Goal: Task Accomplishment & Management: Complete application form

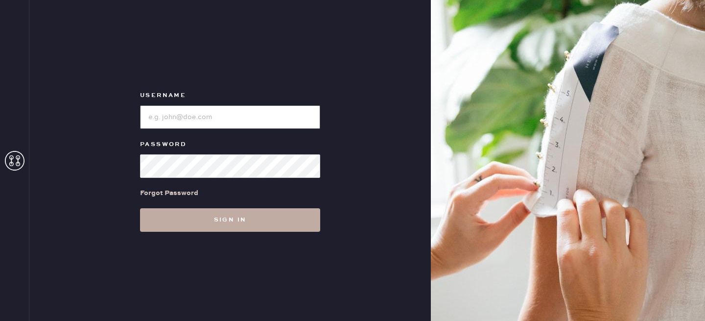
type input "reformationlowereastside"
click at [264, 217] on button "Sign in" at bounding box center [230, 220] width 180 height 24
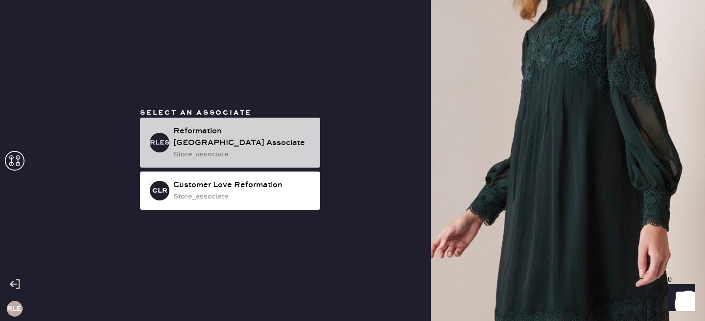
click at [224, 150] on div "store_associate" at bounding box center [242, 154] width 139 height 11
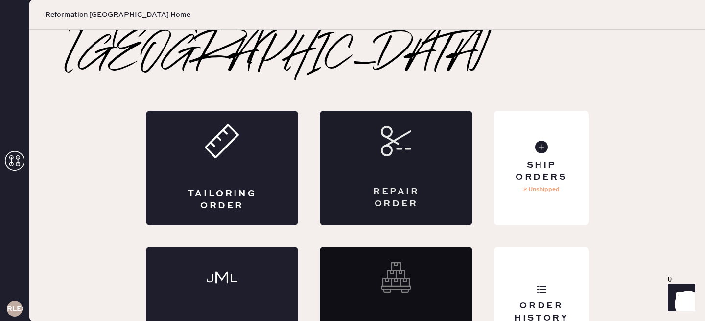
scroll to position [34, 0]
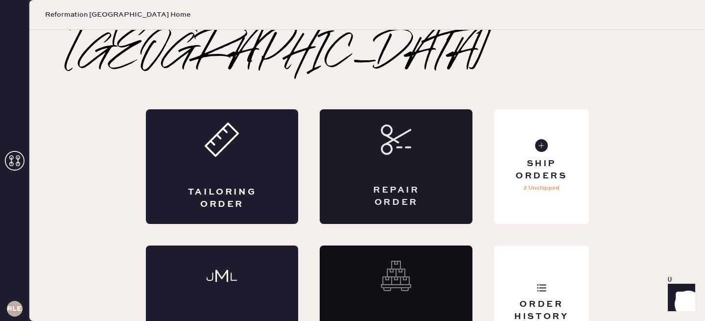
click at [407, 128] on div "Repair Order" at bounding box center [396, 166] width 153 height 115
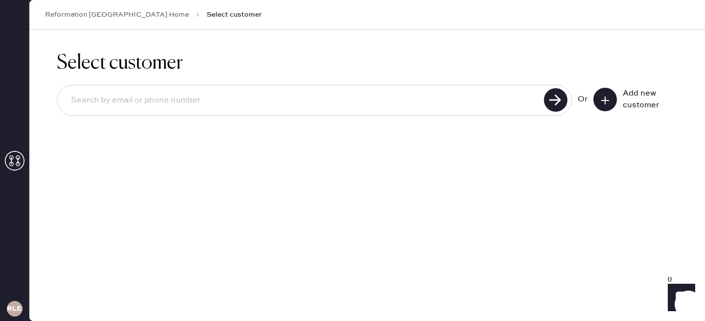
click at [605, 98] on use at bounding box center [605, 100] width 8 height 8
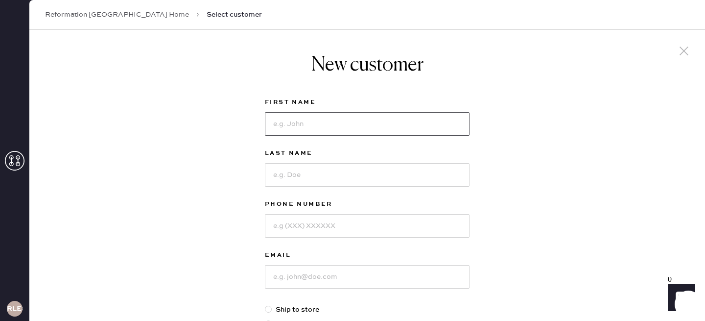
click at [378, 118] on input at bounding box center [367, 124] width 205 height 24
type input "[PERSON_NAME]"
type input "Stais"
type input "4152314147"
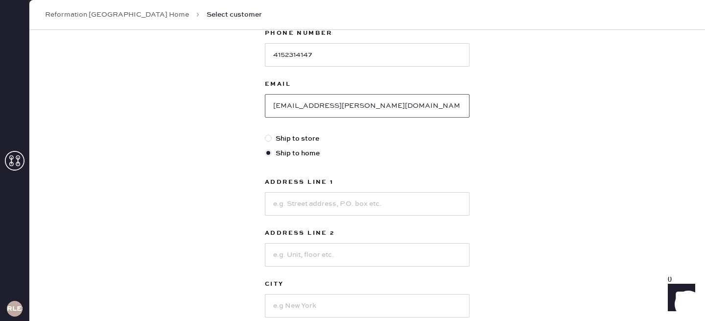
scroll to position [207, 0]
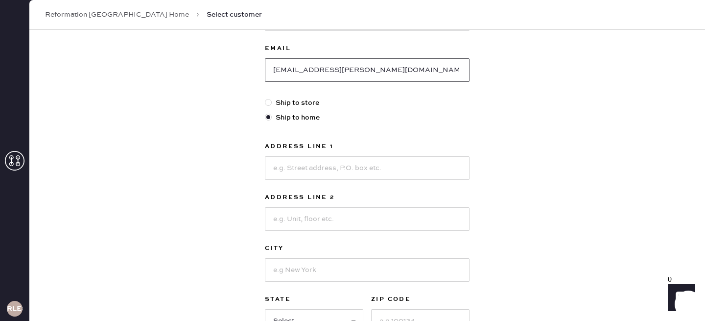
type input "[EMAIL_ADDRESS][PERSON_NAME][DOMAIN_NAME]"
click at [284, 103] on label "Ship to store" at bounding box center [367, 102] width 205 height 11
click at [265, 98] on input "Ship to store" at bounding box center [265, 97] width 0 height 0
radio input "true"
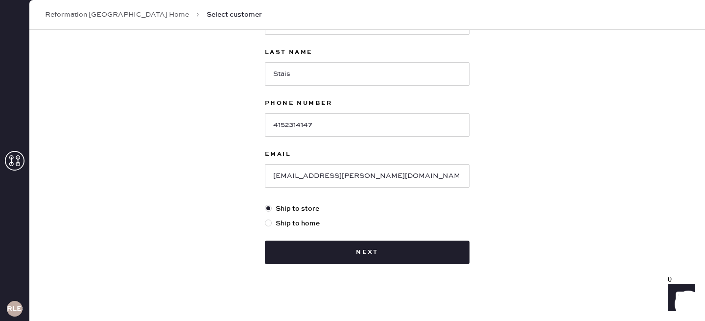
scroll to position [107, 0]
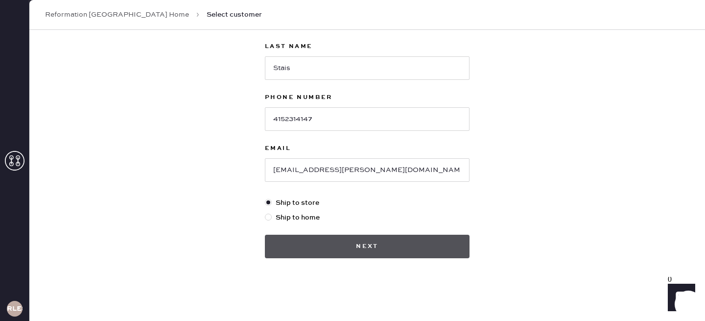
click at [339, 246] on button "Next" at bounding box center [367, 247] width 205 height 24
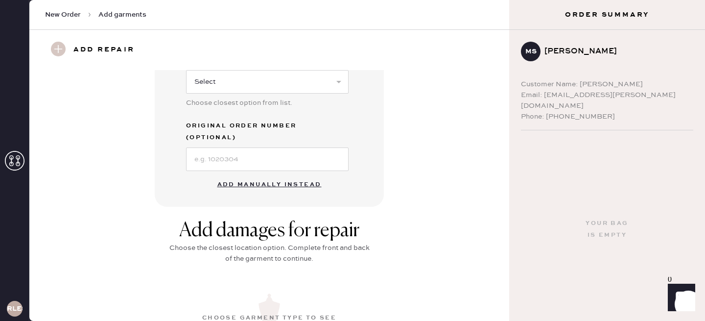
click at [268, 175] on button "Add manually instead" at bounding box center [270, 185] width 116 height 20
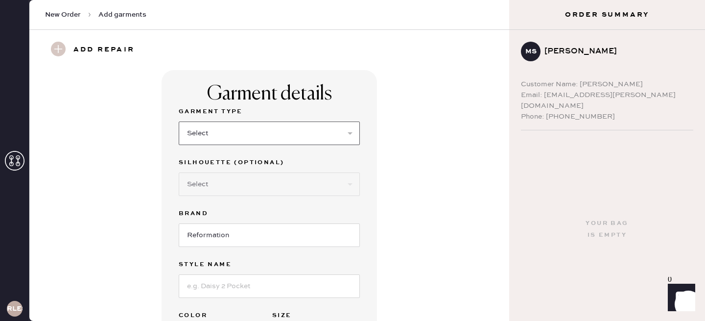
click at [309, 143] on select "Select Basic Skirt Jeans Leggings Pants Shorts Basic Sleeved Dress Basic Sleeve…" at bounding box center [269, 133] width 181 height 24
select select "2"
click at [179, 121] on select "Select Basic Skirt Jeans Leggings Pants Shorts Basic Sleeved Dress Basic Sleeve…" at bounding box center [269, 133] width 181 height 24
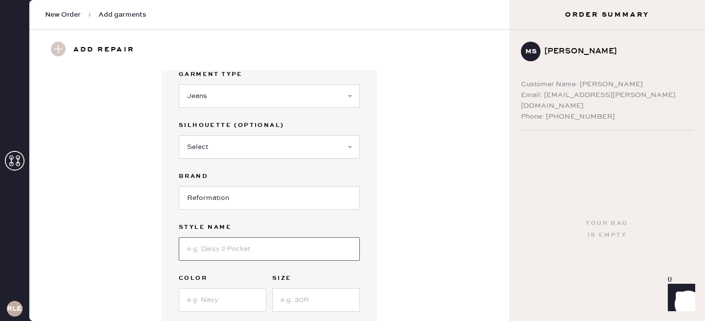
click at [238, 241] on input at bounding box center [269, 249] width 181 height 24
type input "Val 90s Mid Rise Straight Jeans"
type input "[US_STATE]"
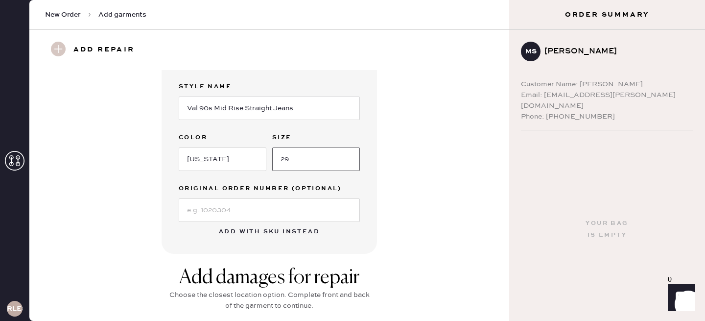
scroll to position [181, 0]
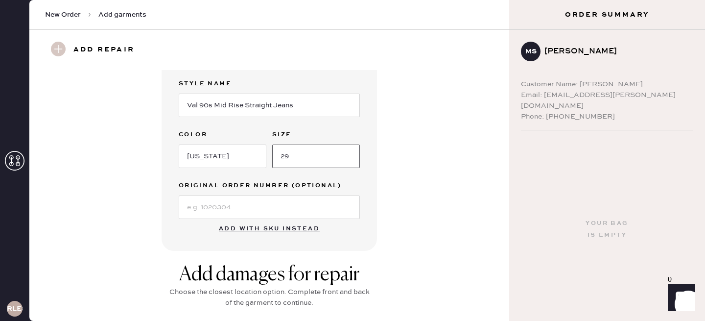
type input "29"
click at [235, 204] on input at bounding box center [269, 207] width 181 height 24
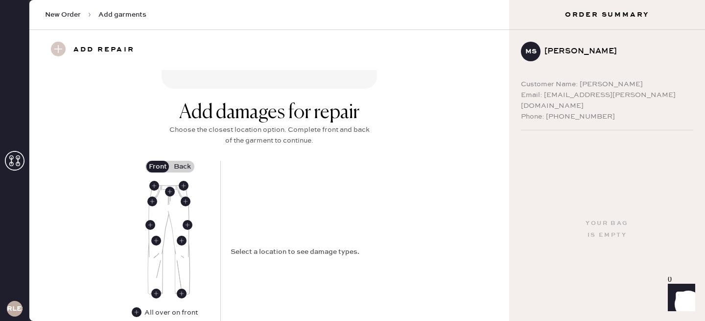
scroll to position [365, 0]
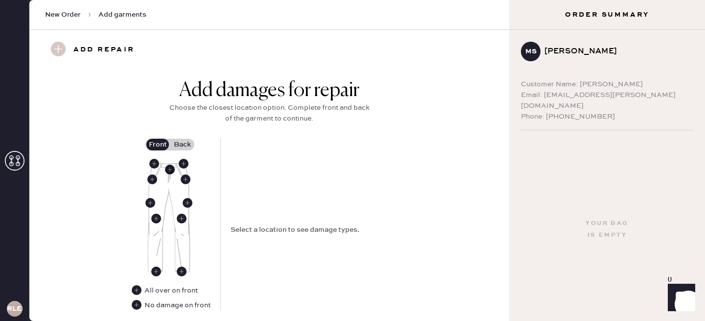
type input "S21441797"
click at [171, 170] on use at bounding box center [170, 170] width 10 height 10
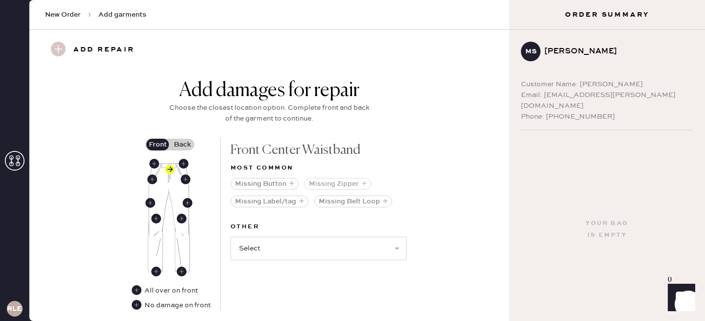
click at [336, 184] on button "Missing Zipper" at bounding box center [338, 184] width 67 height 12
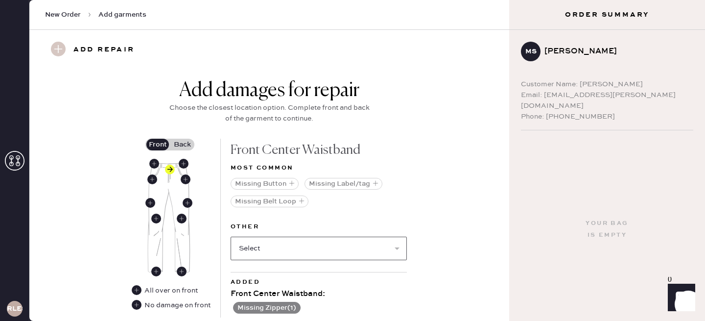
click at [314, 252] on select "Select Broken / Ripped Hem Broken Beads Broken Belt Loop Broken Button Broken E…" at bounding box center [319, 248] width 176 height 24
select select "1740"
click at [231, 236] on select "Select Broken / Ripped Hem Broken Beads Broken Belt Loop Broken Button Broken E…" at bounding box center [319, 248] width 176 height 24
select select
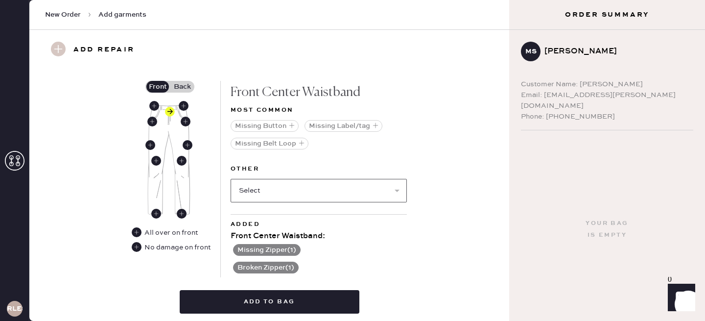
scroll to position [380, 0]
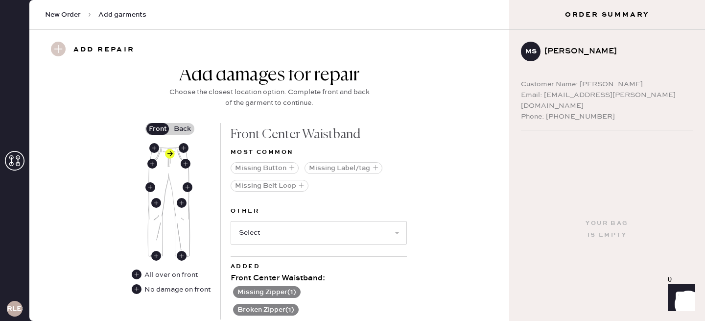
click at [182, 126] on label "Back" at bounding box center [182, 129] width 24 height 12
click at [182, 129] on input "Back" at bounding box center [182, 129] width 0 height 0
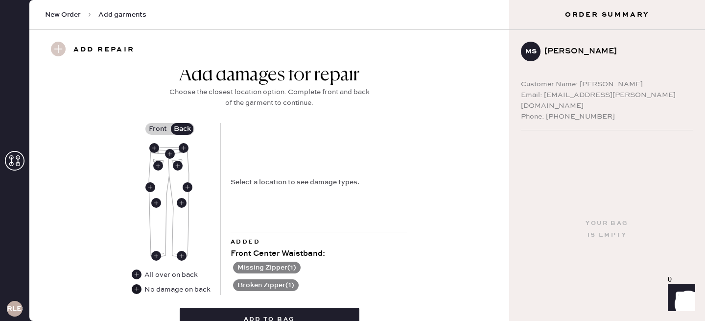
click at [138, 289] on use at bounding box center [137, 289] width 10 height 10
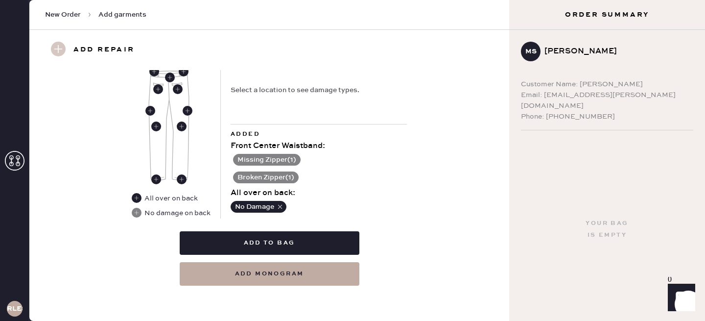
scroll to position [428, 0]
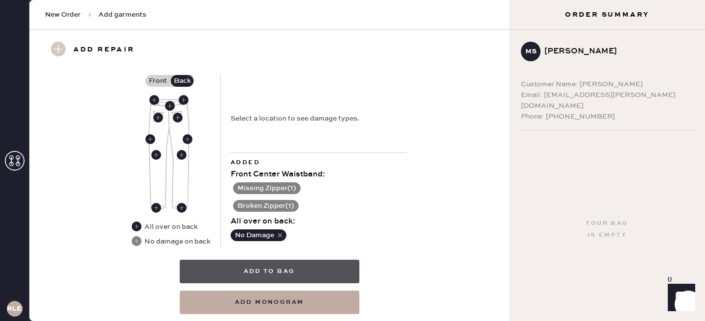
click at [239, 266] on button "Add to bag" at bounding box center [270, 271] width 180 height 24
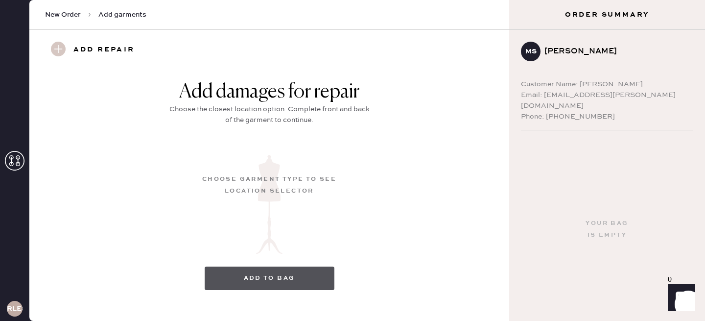
scroll to position [161, 0]
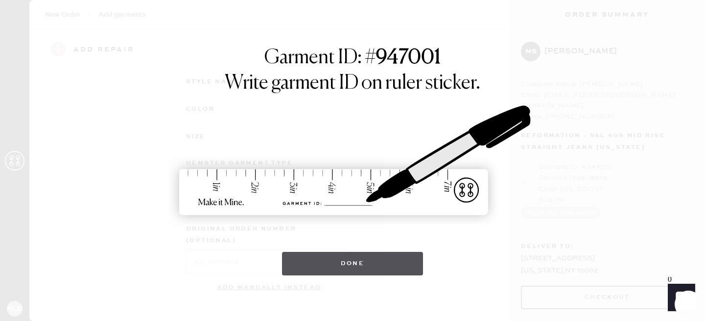
click at [310, 267] on button "Done" at bounding box center [352, 264] width 141 height 24
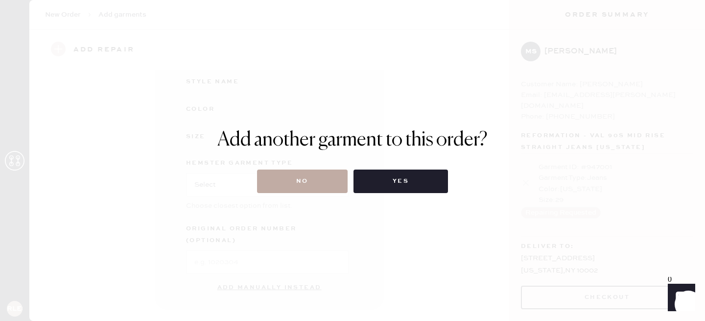
click at [299, 170] on button "No" at bounding box center [302, 181] width 91 height 24
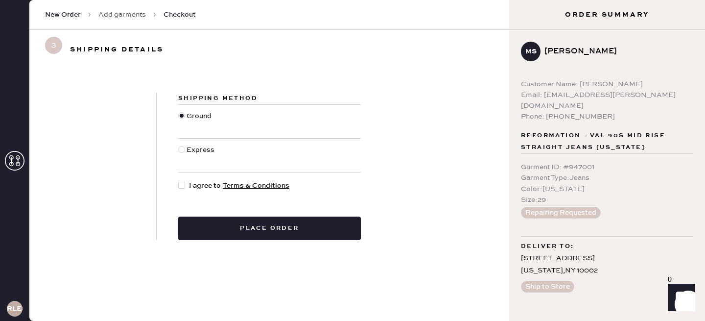
click at [183, 187] on div at bounding box center [181, 185] width 7 height 7
click at [179, 181] on input "I agree to Terms & Conditions" at bounding box center [178, 180] width 0 height 0
checkbox input "true"
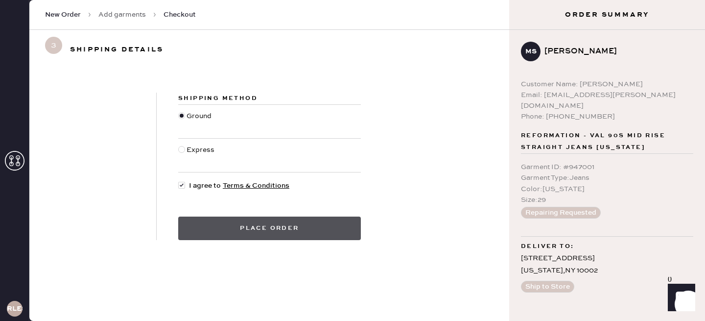
click at [251, 231] on button "Place order" at bounding box center [269, 228] width 183 height 24
